Goal: Communication & Community: Ask a question

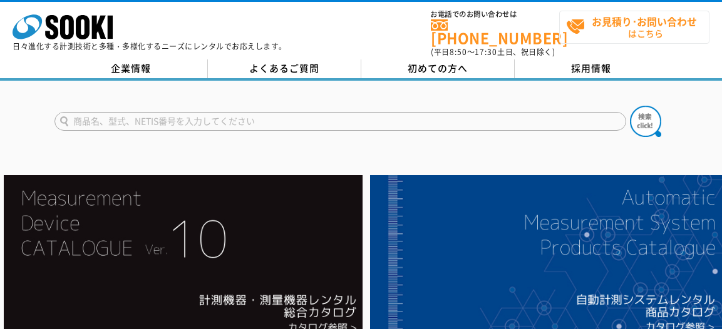
click at [613, 28] on strong "お見積り･お問い合わせ" at bounding box center [644, 21] width 105 height 15
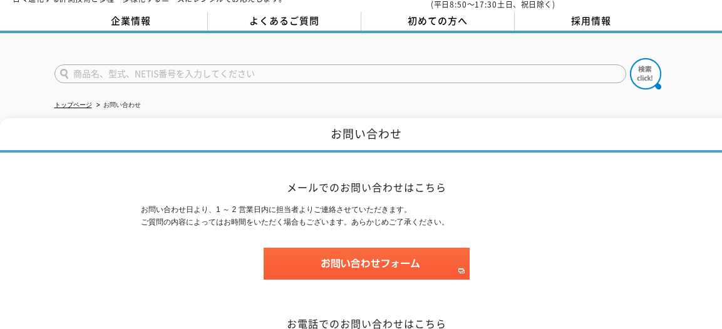
scroll to position [188, 0]
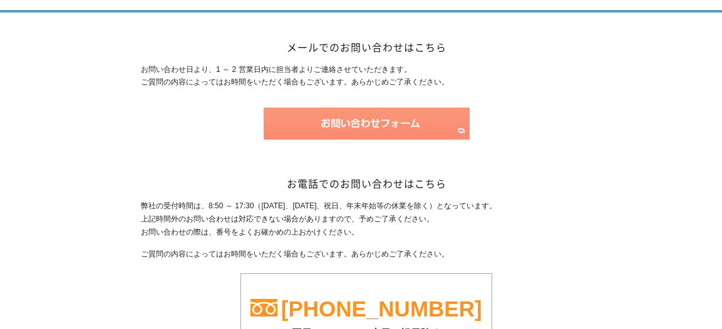
click at [360, 110] on img at bounding box center [367, 124] width 206 height 32
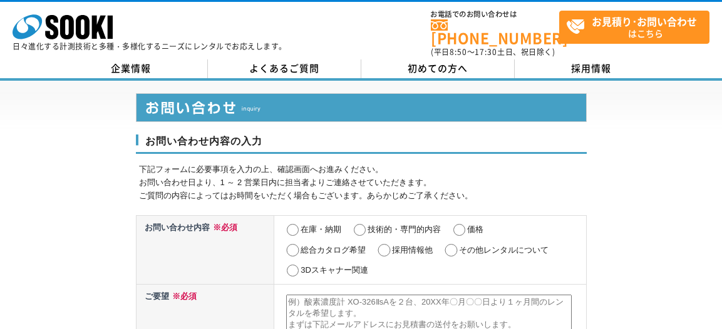
click at [381, 246] on input "採用情報他" at bounding box center [384, 250] width 16 height 13
radio input "true"
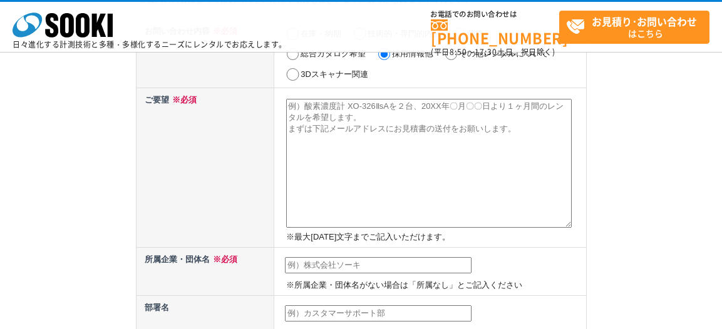
scroll to position [125, 0]
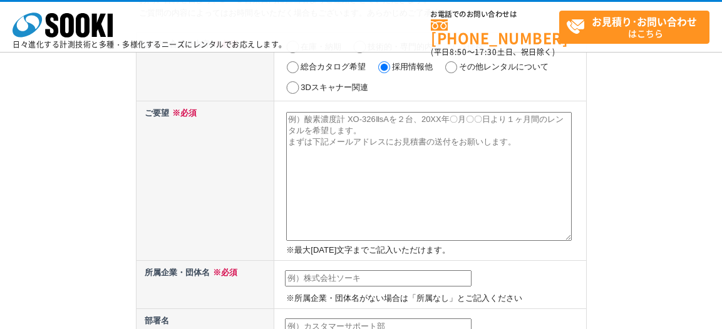
click at [320, 137] on textarea at bounding box center [429, 176] width 286 height 129
paste textarea "【立命館大学 松本柚花】大学内でのPR活動でコラボいただけないでしょうか？ 担当者様 突然のお問い合わせ失礼いたします。 立命館大学映像学部の松本と申します。…"
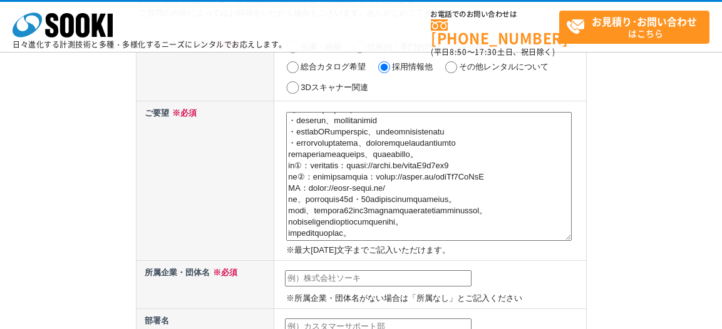
scroll to position [188, 0]
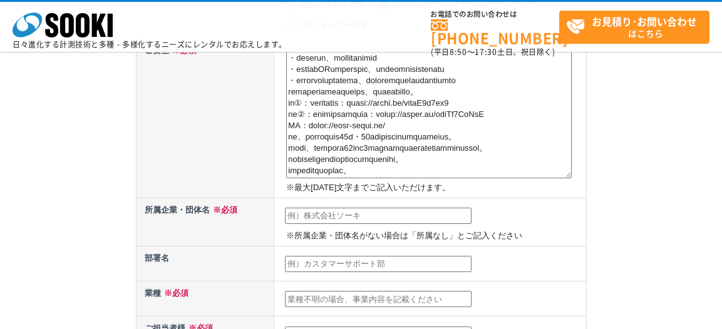
type textarea "【立命館大学 松本柚花】大学内でのPR活動でコラボいただけないでしょうか？ 担当者様 突然のお問い合わせ失礼いたします。 立命館大学映像学部の松本と申します。…"
click at [333, 217] on input "text" at bounding box center [378, 216] width 187 height 16
type input "学生映像制作チームLuma"
type input "松本　柚花"
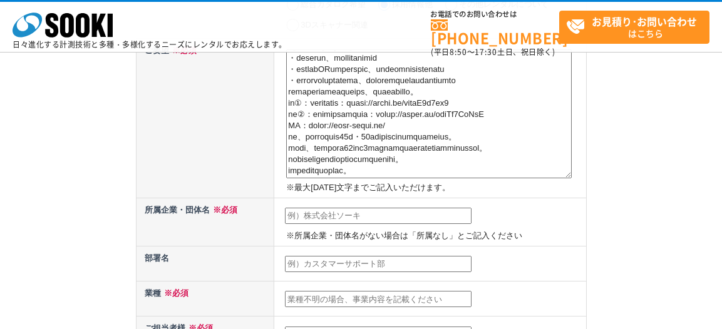
type input "official-002+@luma-create.online"
type input "170"
type input "2-7-3柄澤ビル3F"
click at [315, 265] on input "text" at bounding box center [378, 264] width 187 height 16
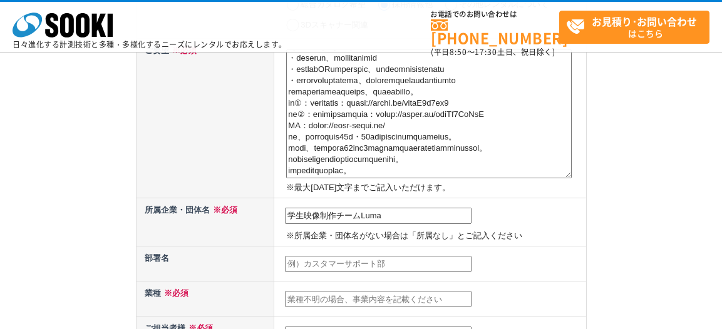
type input "制作部"
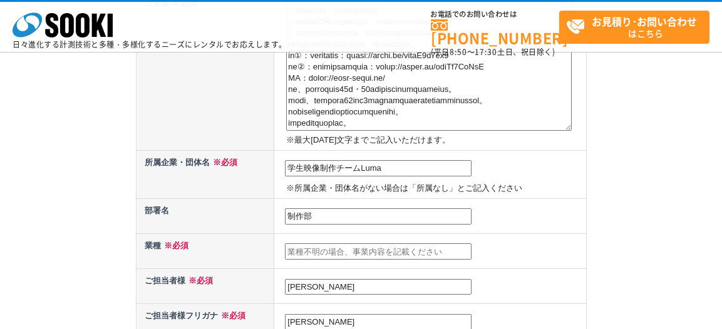
scroll to position [376, 0]
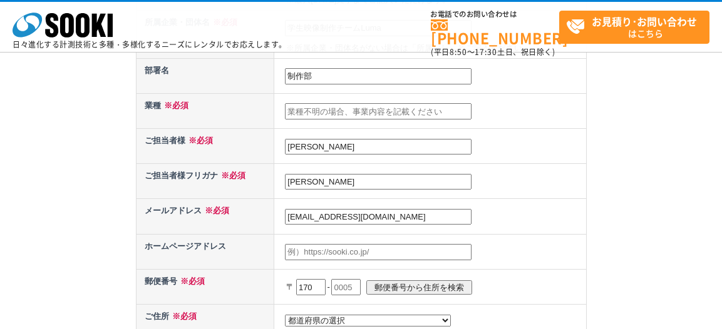
click at [311, 111] on input "text" at bounding box center [378, 111] width 187 height 16
type input "クリエイティブチーム"
click at [354, 178] on input "松本　柚花" at bounding box center [378, 182] width 187 height 16
type input "マツモト　ユズカ"
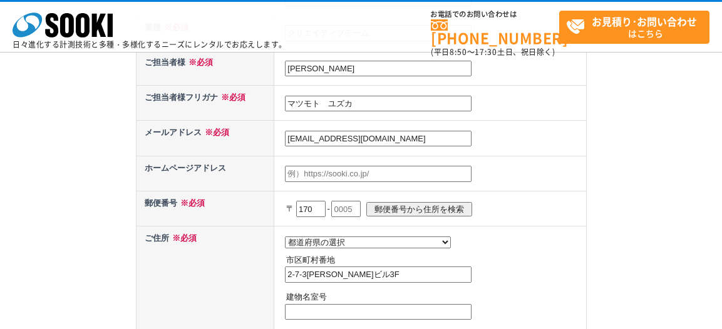
scroll to position [501, 0]
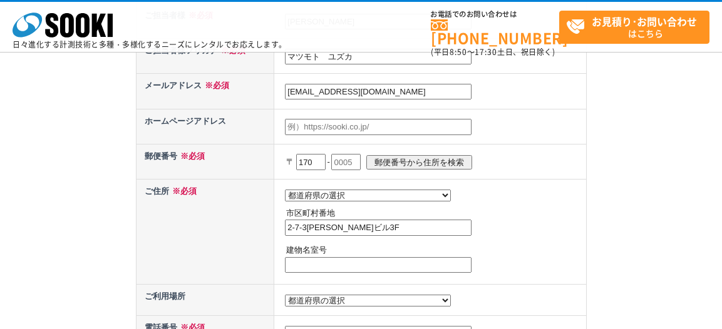
click at [322, 130] on input "text" at bounding box center [378, 127] width 187 height 16
click at [340, 125] on input "text" at bounding box center [378, 127] width 187 height 16
paste input "https://luma-group.jp"
type input "https://luma-group.jp"
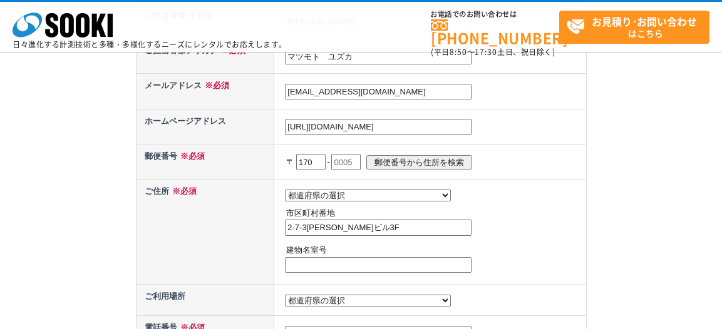
click at [361, 162] on input "text" at bounding box center [345, 162] width 29 height 16
type input "0013"
click at [341, 190] on select "都道府県の選択 北海道 青森県 岩手県 宮城県 秋田県 山形県 福島県 茨城県 栃木県 群馬県 埼玉県 千葉県 東京都 神奈川県 新潟県 富山県 石川県 福井…" at bounding box center [368, 196] width 166 height 12
select select "13"
click at [285, 190] on select "都道府県の選択 北海道 青森県 岩手県 宮城県 秋田県 山形県 福島県 茨城県 栃木県 群馬県 埼玉県 千葉県 東京都 神奈川県 新潟県 富山県 石川県 福井…" at bounding box center [368, 196] width 166 height 12
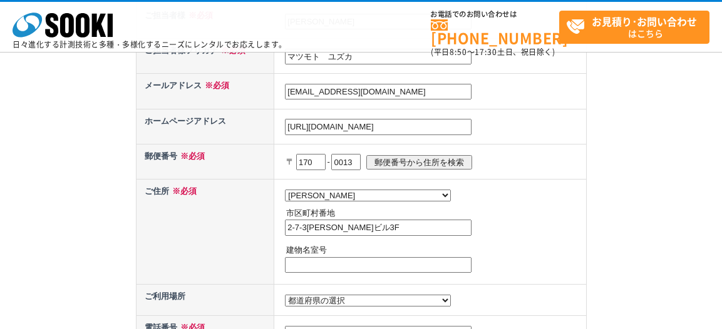
click at [353, 233] on input "2-7-3柄澤ビル3F" at bounding box center [378, 228] width 187 height 16
type input "豊島区東池袋2-7-3 柄澤ビル3F"
click at [389, 262] on input "text" at bounding box center [378, 265] width 187 height 16
drag, startPoint x: 312, startPoint y: 269, endPoint x: 274, endPoint y: 262, distance: 39.3
click at [285, 269] on input "2-7-3 柄澤ビル3F" at bounding box center [378, 265] width 187 height 16
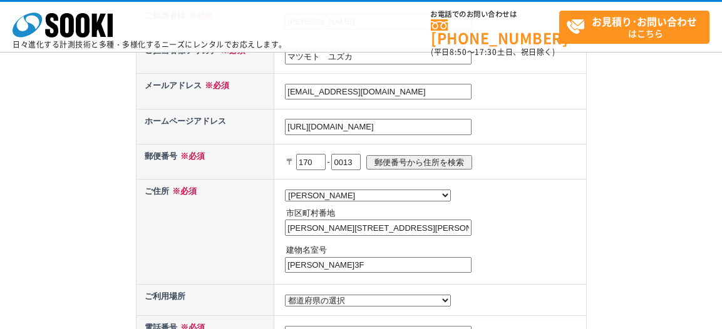
type input "柄澤ビル3F"
click at [423, 236] on input "豊島区東池袋2-7-3 柄澤ビル3F" at bounding box center [378, 228] width 187 height 16
type input "豊島区東池袋2-7-3"
click at [633, 284] on div "お問い合わせ内容の入力 下記フォームに必要事項を入力の上、確認画面へお進みください。 お問い合わせ日より、1 ～ 2 営業日内に担当者よりご連絡させていただき…" at bounding box center [361, 5] width 722 height 966
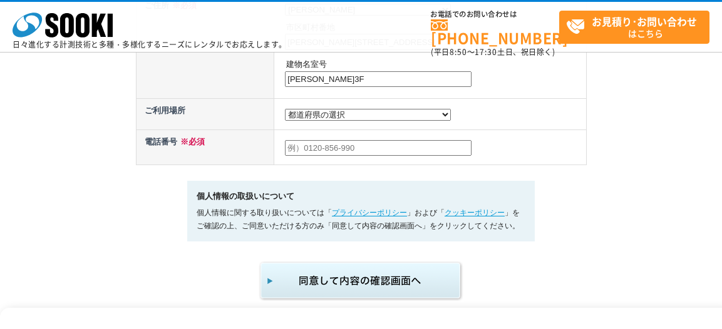
scroll to position [689, 0]
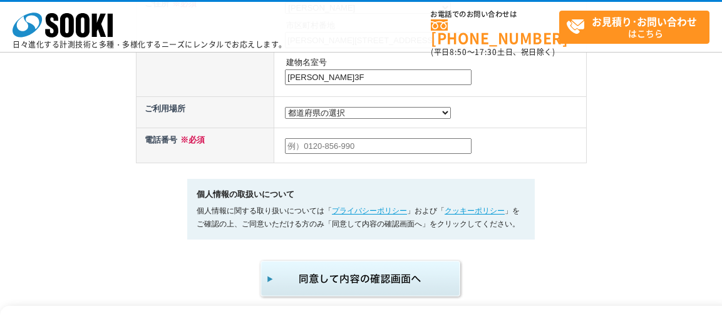
click at [394, 150] on input "text" at bounding box center [378, 146] width 187 height 16
type input "09054471031"
click at [336, 115] on select "都道府県の選択 利用場所未定 北海道 青森県 岩手県 宮城県 秋田県 山形県 福島県 茨城県 栃木県 群馬県 埼玉県 千葉県 東京都 神奈川県 新潟県 富山県…" at bounding box center [368, 113] width 166 height 12
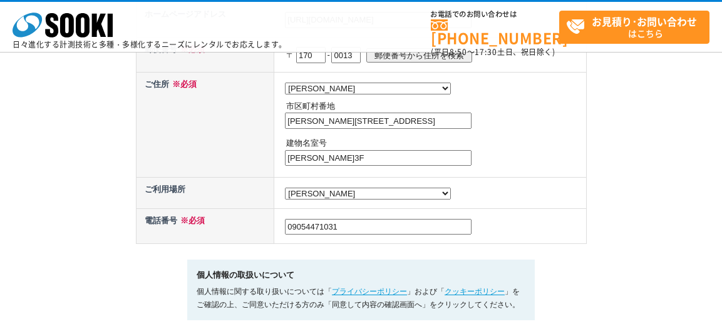
scroll to position [501, 0]
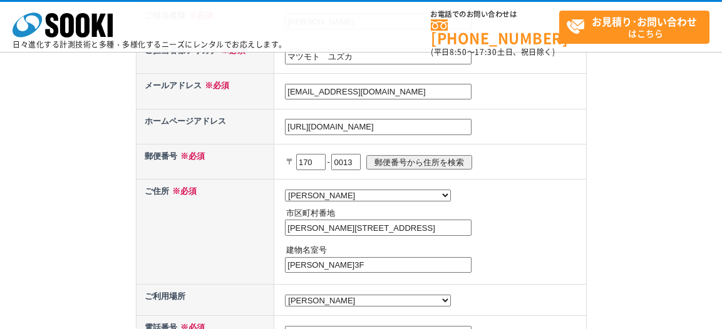
click at [346, 306] on select "都道府県の選択 利用場所未定 北海道 青森県 岩手県 宮城県 秋田県 山形県 福島県 茨城県 栃木県 群馬県 埼玉県 千葉県 東京都 神奈川県 新潟県 富山県…" at bounding box center [368, 301] width 166 height 12
select select "0"
click at [285, 298] on select "都道府県の選択 利用場所未定 北海道 青森県 岩手県 宮城県 秋田県 山形県 福島県 茨城県 栃木県 群馬県 埼玉県 千葉県 東京都 神奈川県 新潟県 富山県…" at bounding box center [368, 301] width 166 height 12
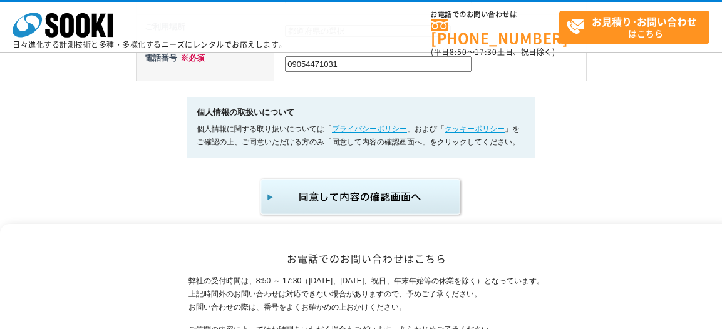
scroll to position [814, 0]
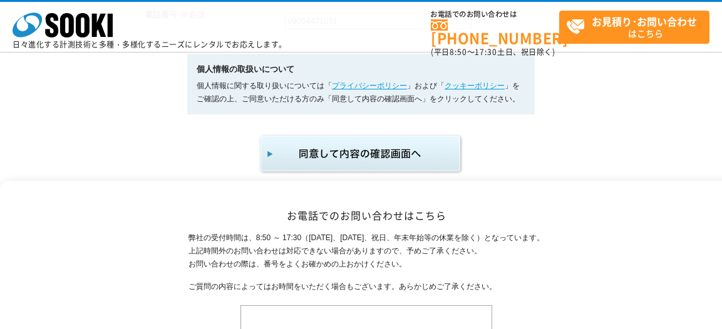
click at [374, 173] on img "submit" at bounding box center [361, 153] width 205 height 41
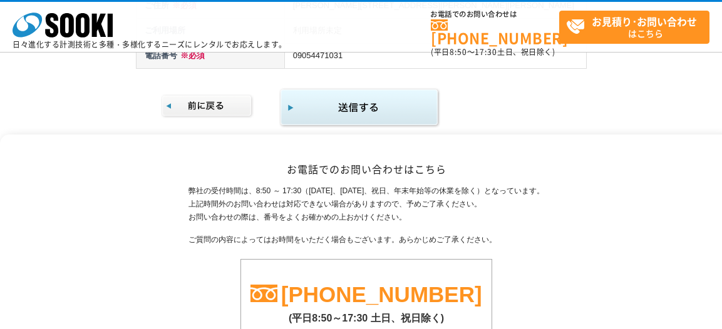
scroll to position [751, 0]
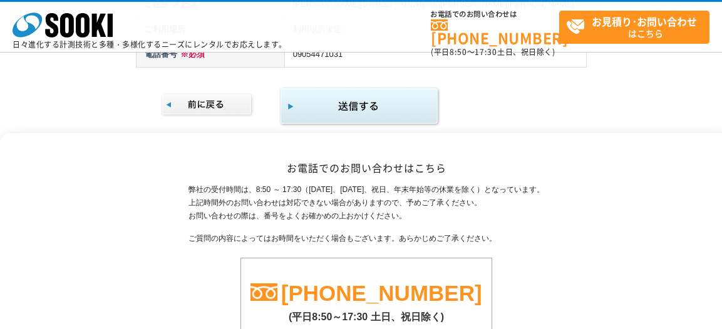
click at [371, 104] on img "submit" at bounding box center [359, 106] width 161 height 41
